Goal: Transaction & Acquisition: Purchase product/service

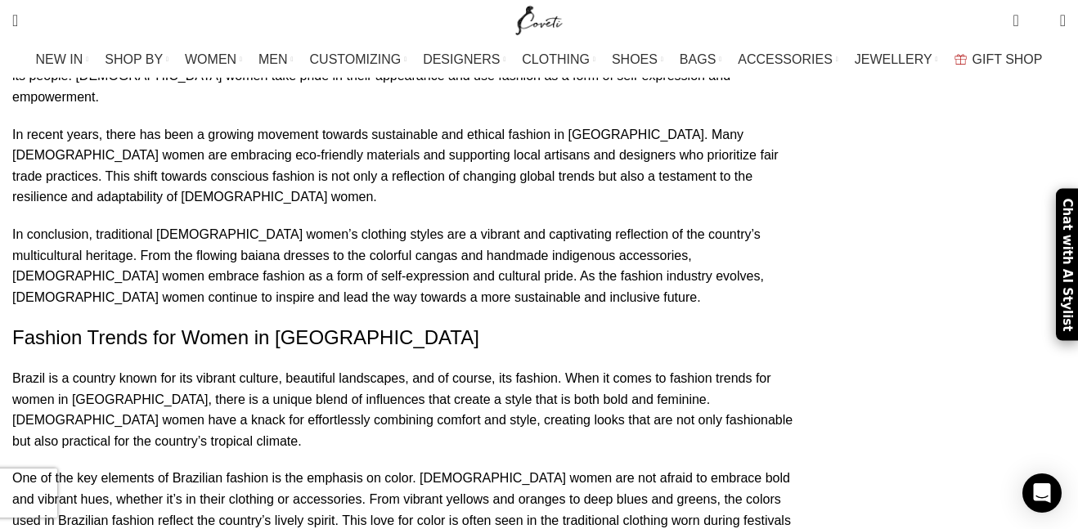
scroll to position [2063, 0]
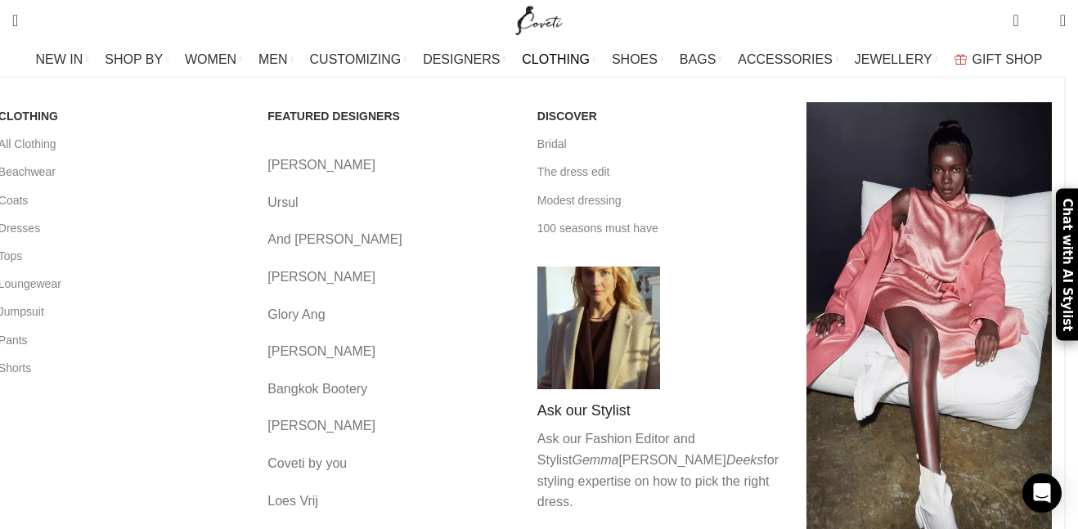
click at [562, 49] on link "CLOTHING" at bounding box center [559, 59] width 74 height 33
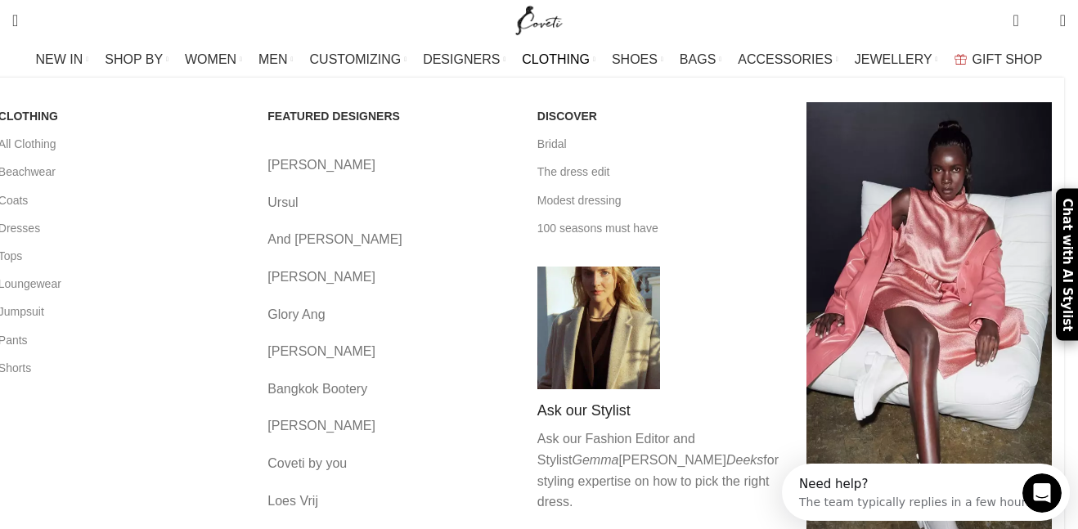
scroll to position [0, 0]
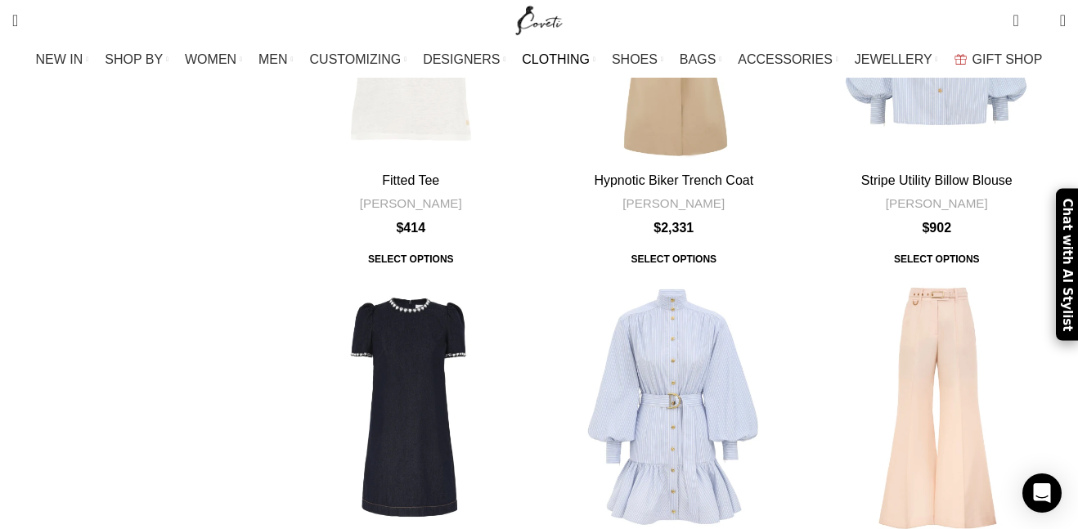
scroll to position [1057, 0]
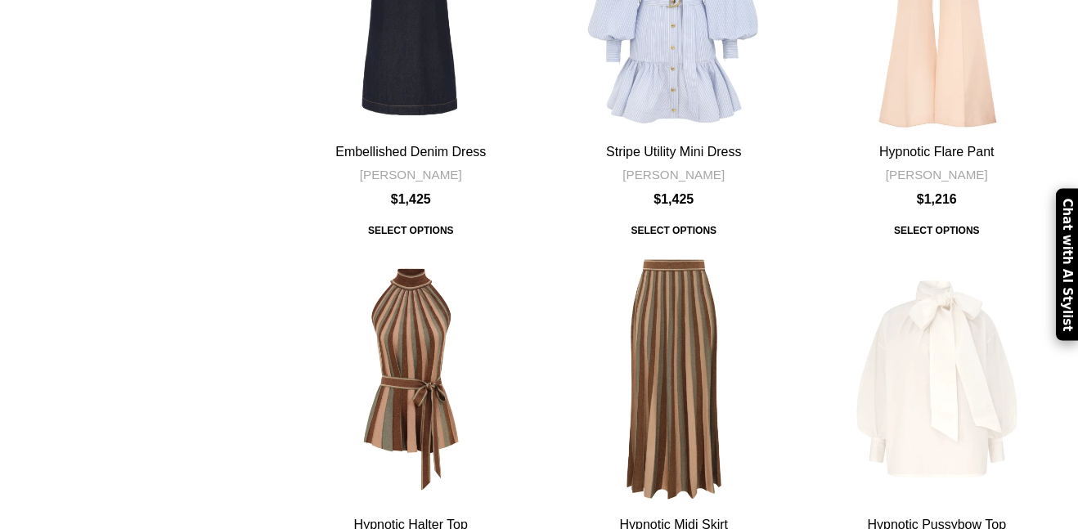
scroll to position [1870, 0]
